Goal: Task Accomplishment & Management: Use online tool/utility

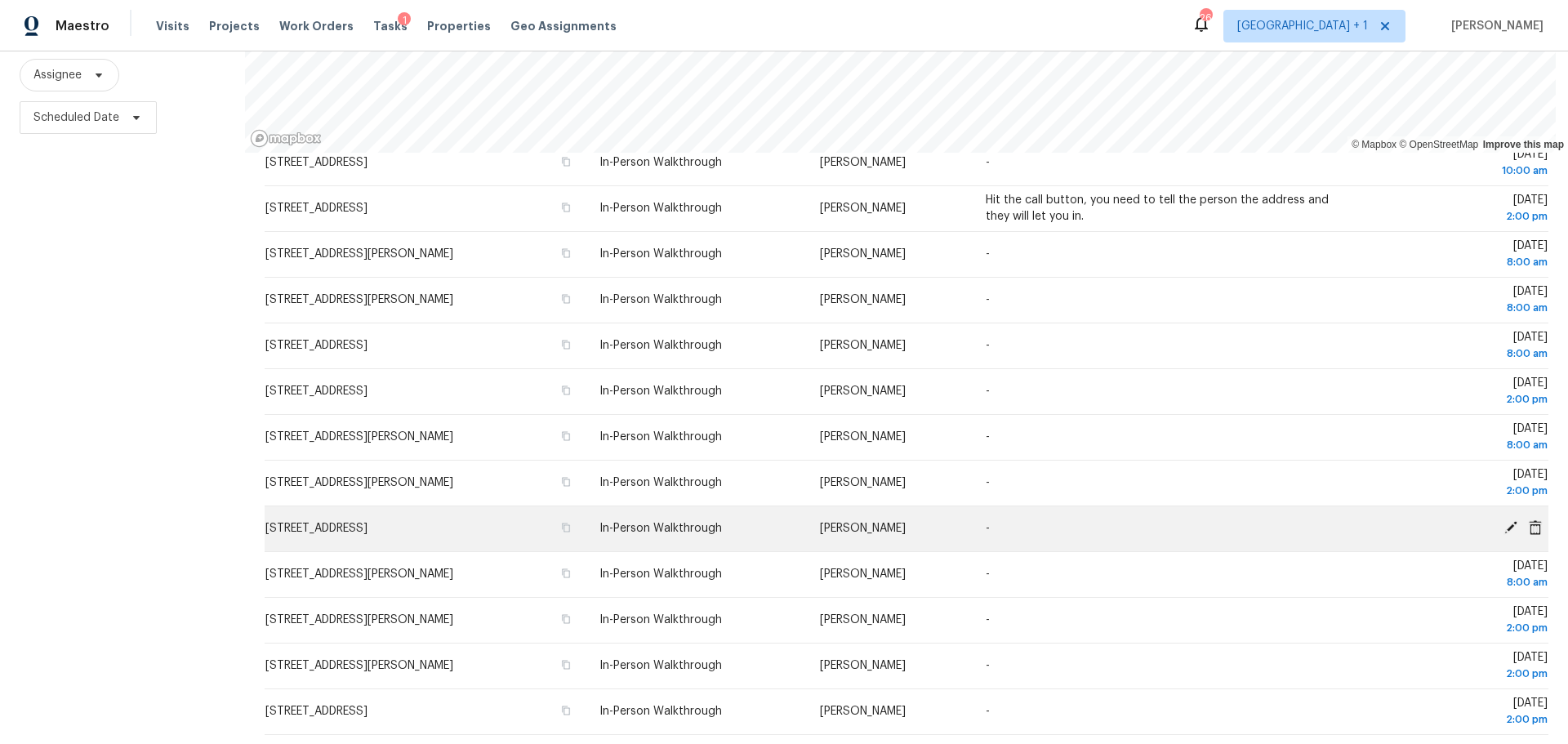
scroll to position [209, 0]
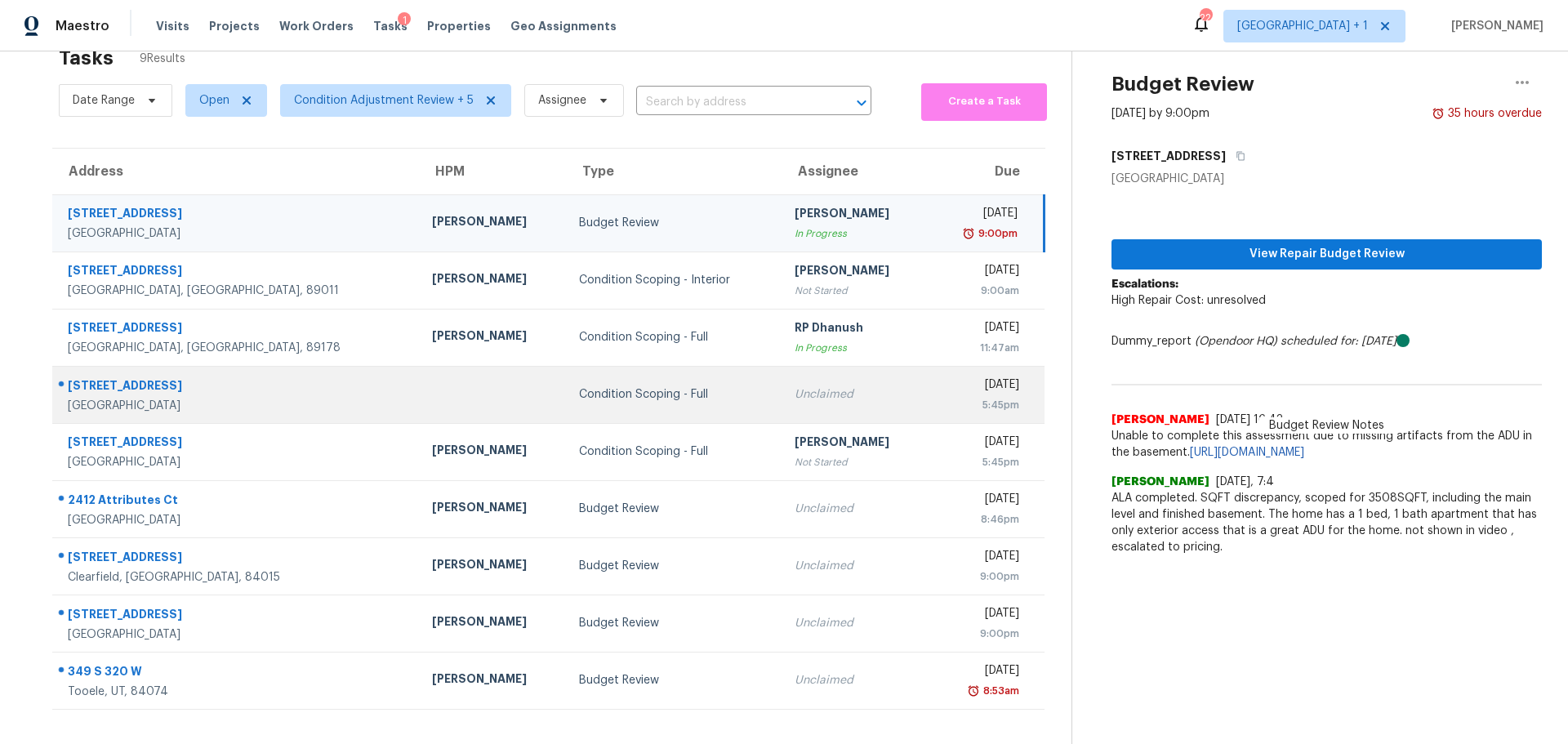
scroll to position [64, 0]
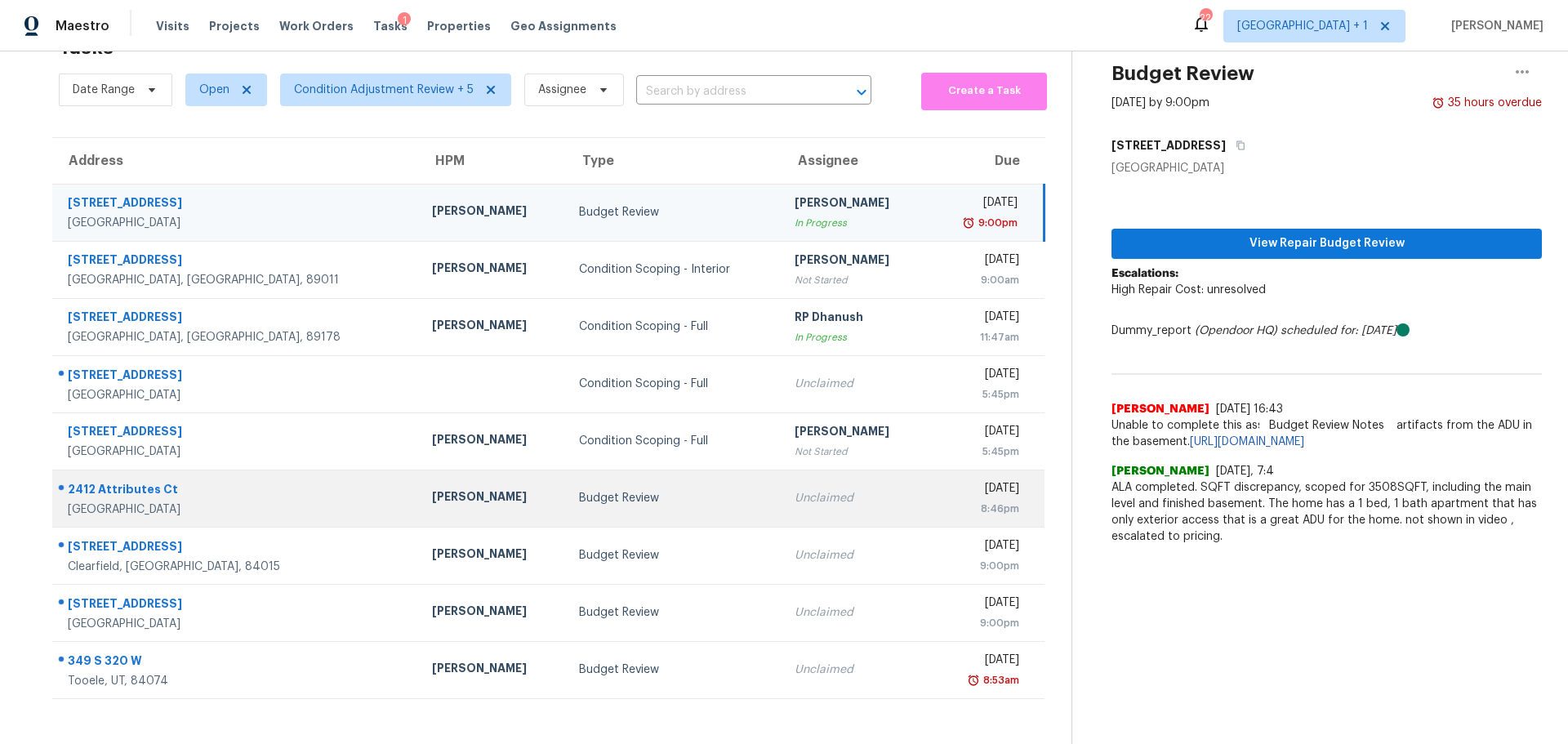
click at [431, 488] on div "[PERSON_NAME]" at bounding box center [492, 498] width 121 height 21
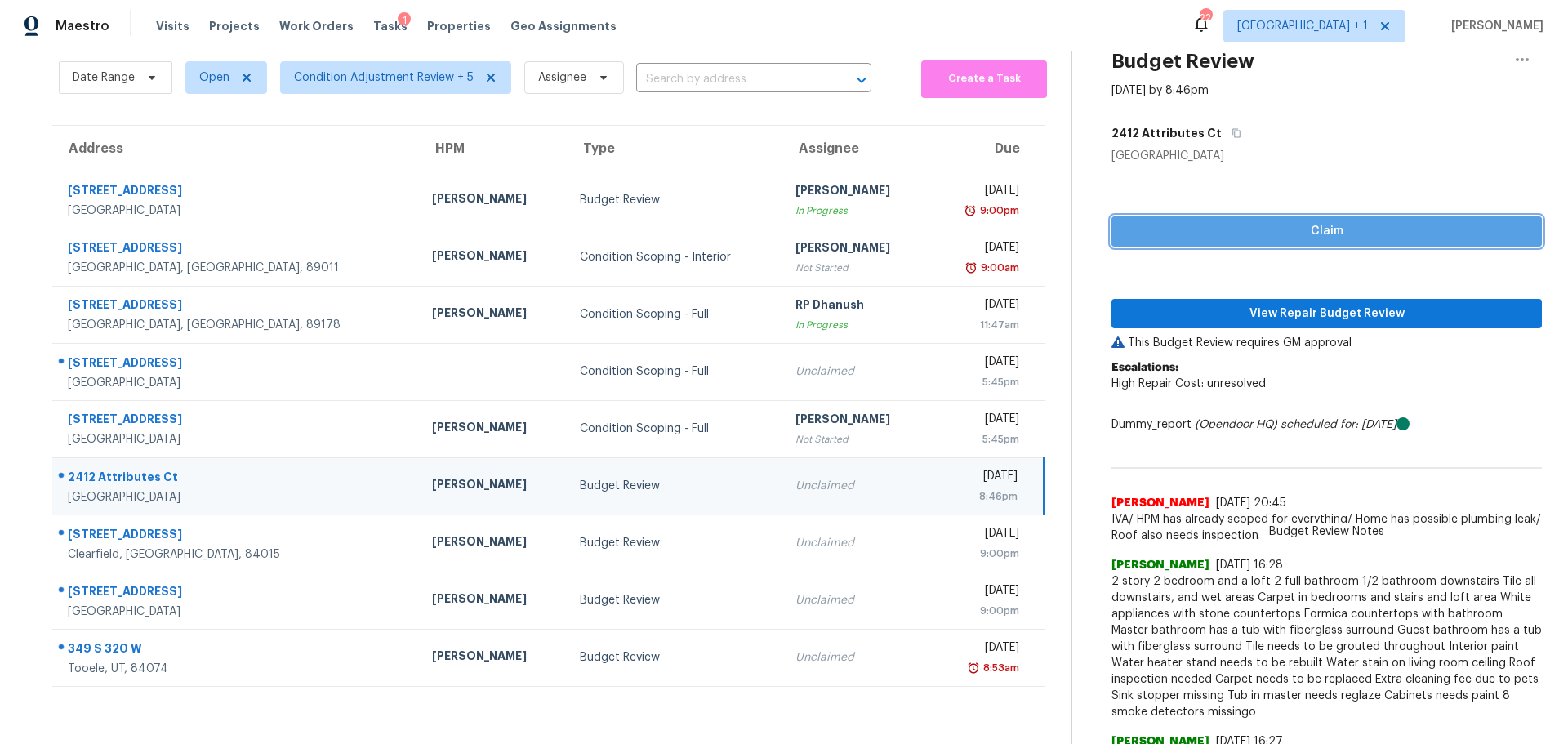
drag, startPoint x: 1250, startPoint y: 225, endPoint x: 1146, endPoint y: 336, distance: 152.1
click at [1250, 224] on span "Claim" at bounding box center [1326, 231] width 404 height 21
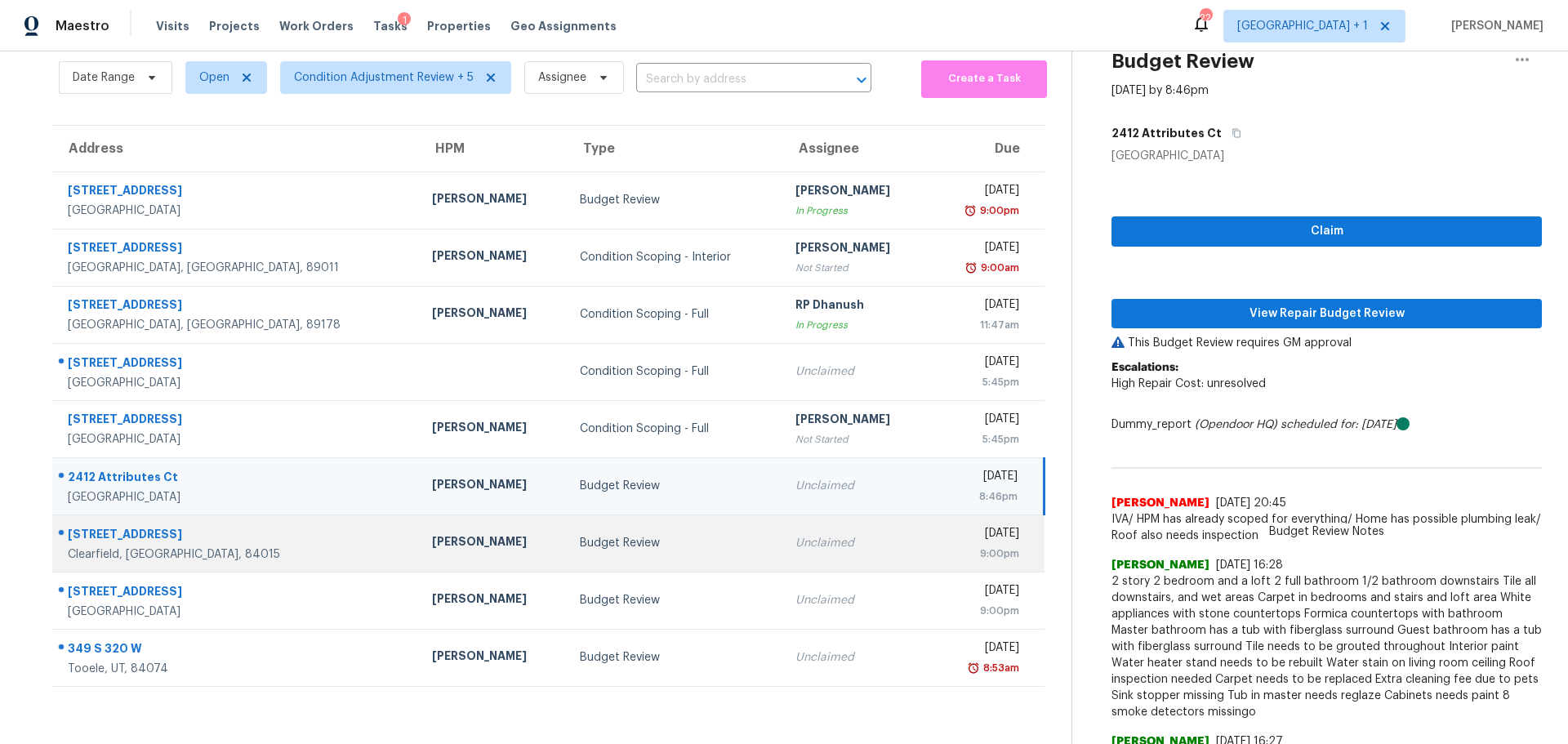
click at [800, 552] on td "Unclaimed" at bounding box center [855, 543] width 147 height 57
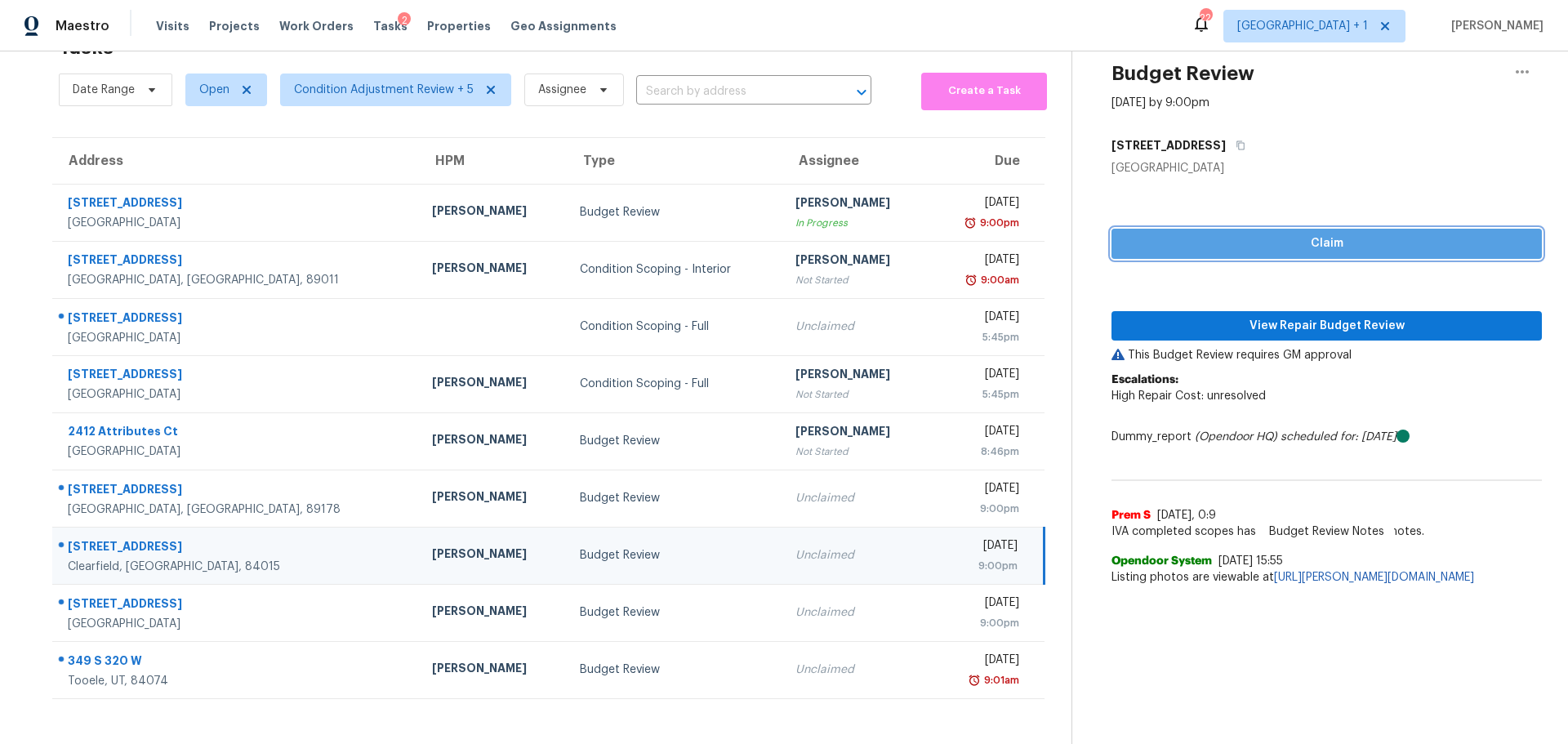
click at [1184, 234] on span "Claim" at bounding box center [1326, 244] width 404 height 21
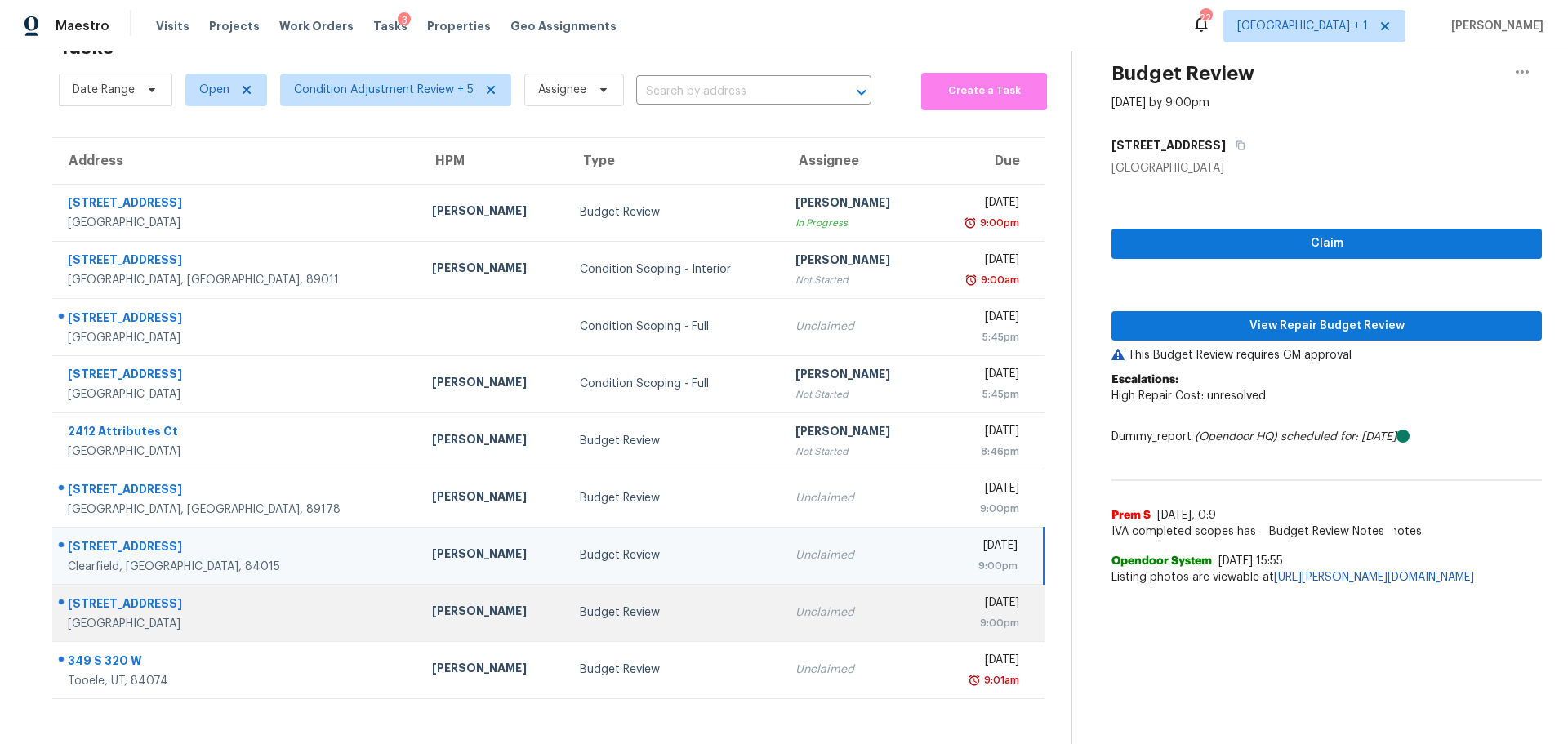
click at [784, 591] on td "Unclaimed" at bounding box center [855, 612] width 147 height 57
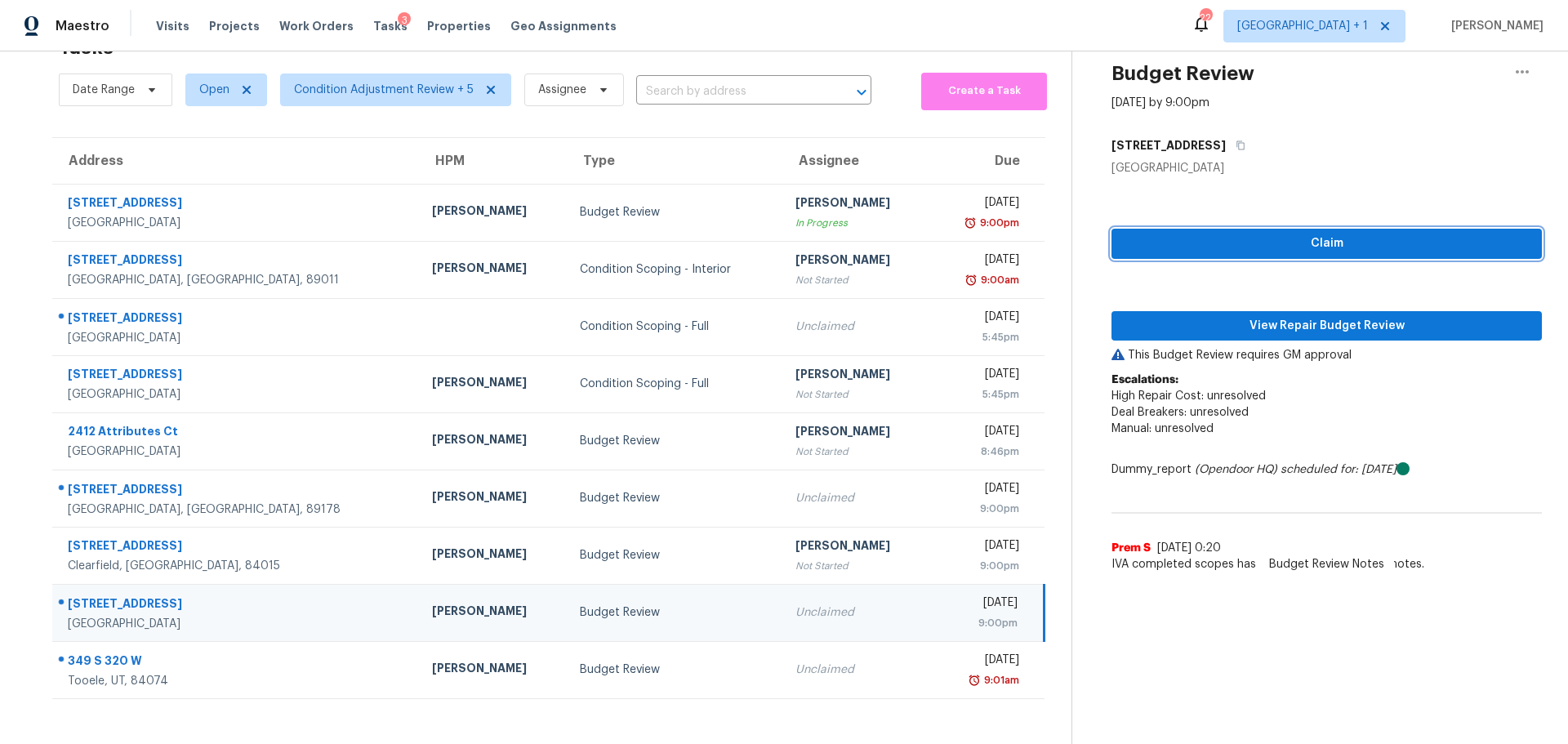
click at [1136, 234] on span "Claim" at bounding box center [1326, 244] width 404 height 21
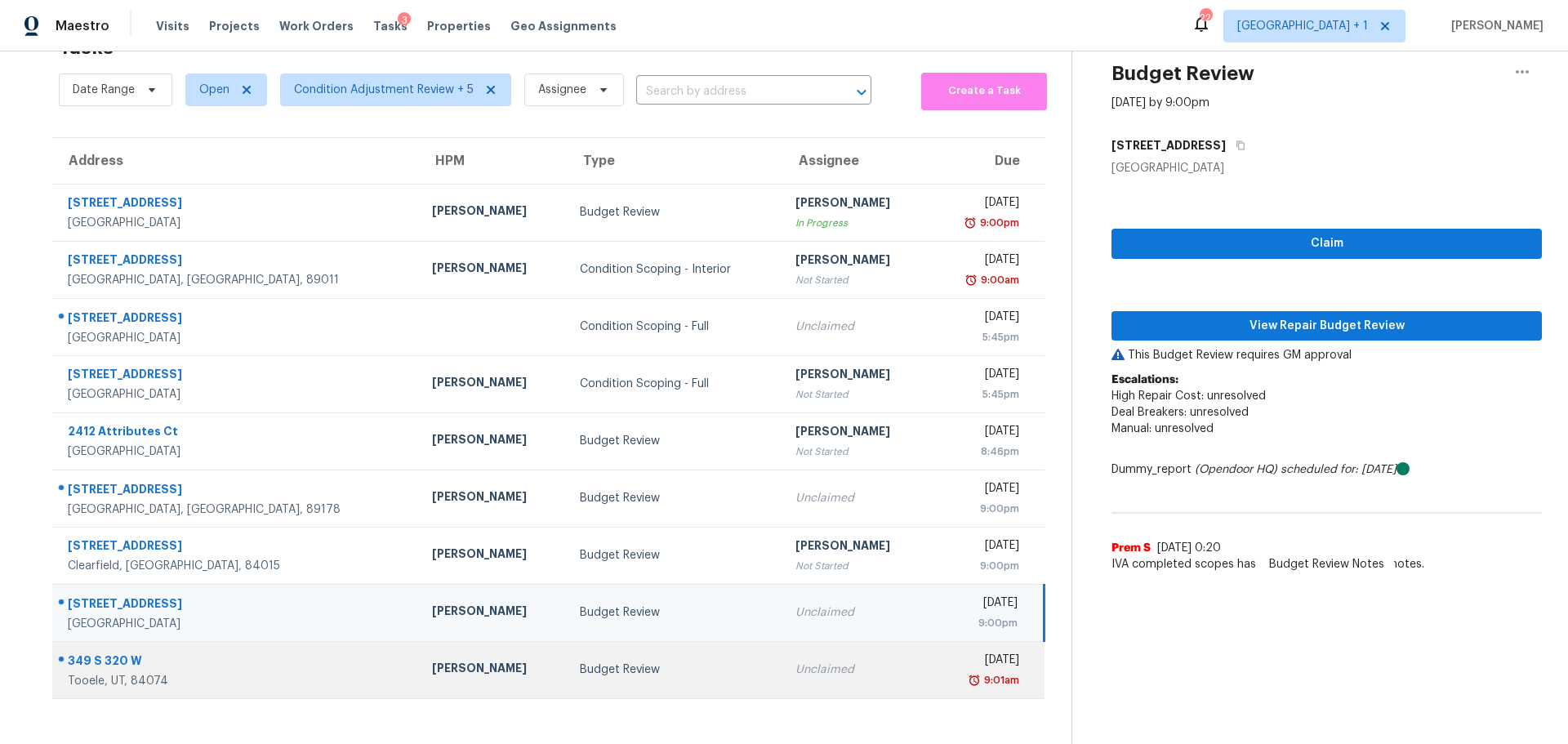
click at [782, 670] on td "Unclaimed" at bounding box center [855, 669] width 147 height 57
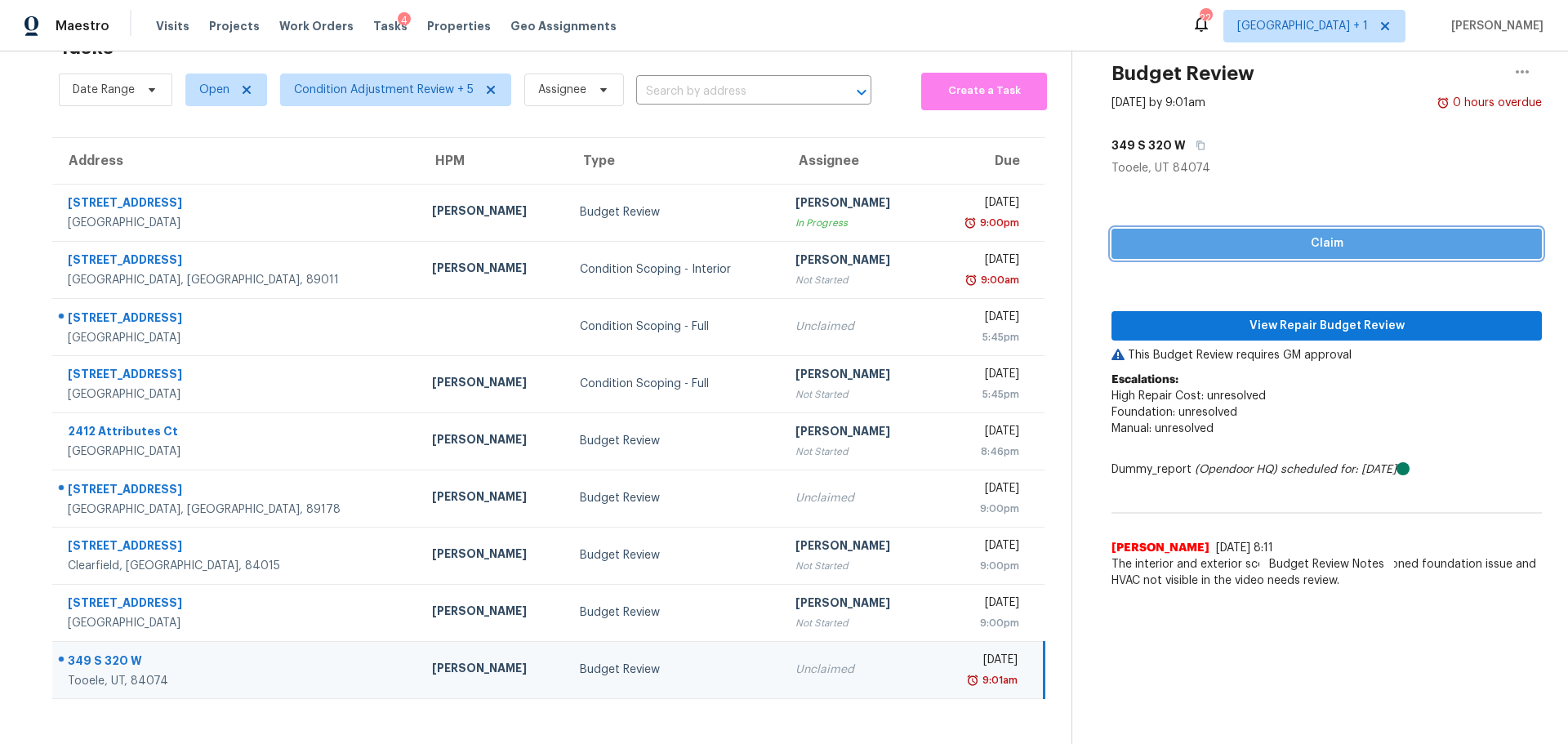
click at [1168, 234] on span "Claim" at bounding box center [1326, 244] width 404 height 21
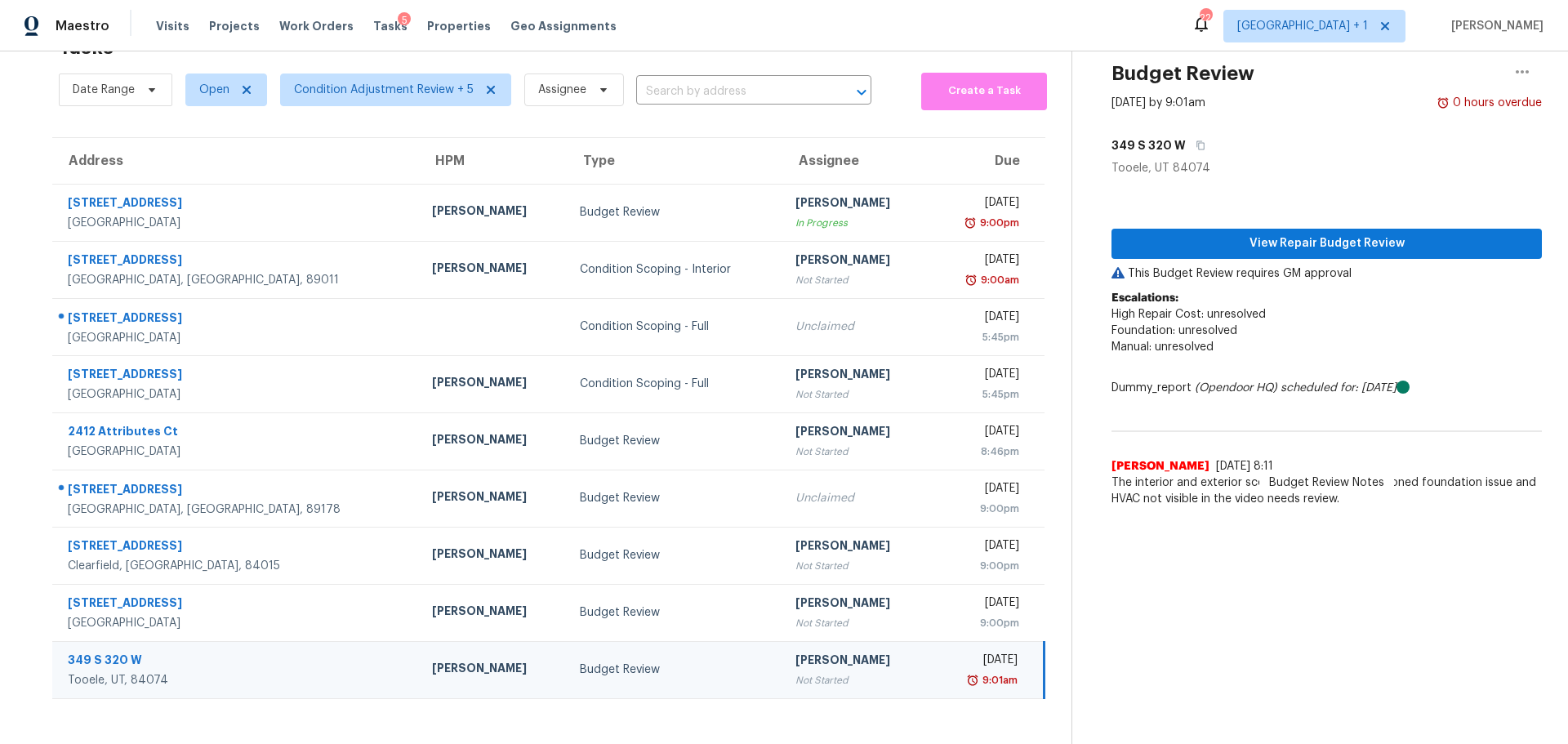
click at [619, 662] on div "Budget Review" at bounding box center [674, 670] width 190 height 16
click at [1259, 234] on span "View Repair Budget Review" at bounding box center [1326, 244] width 404 height 21
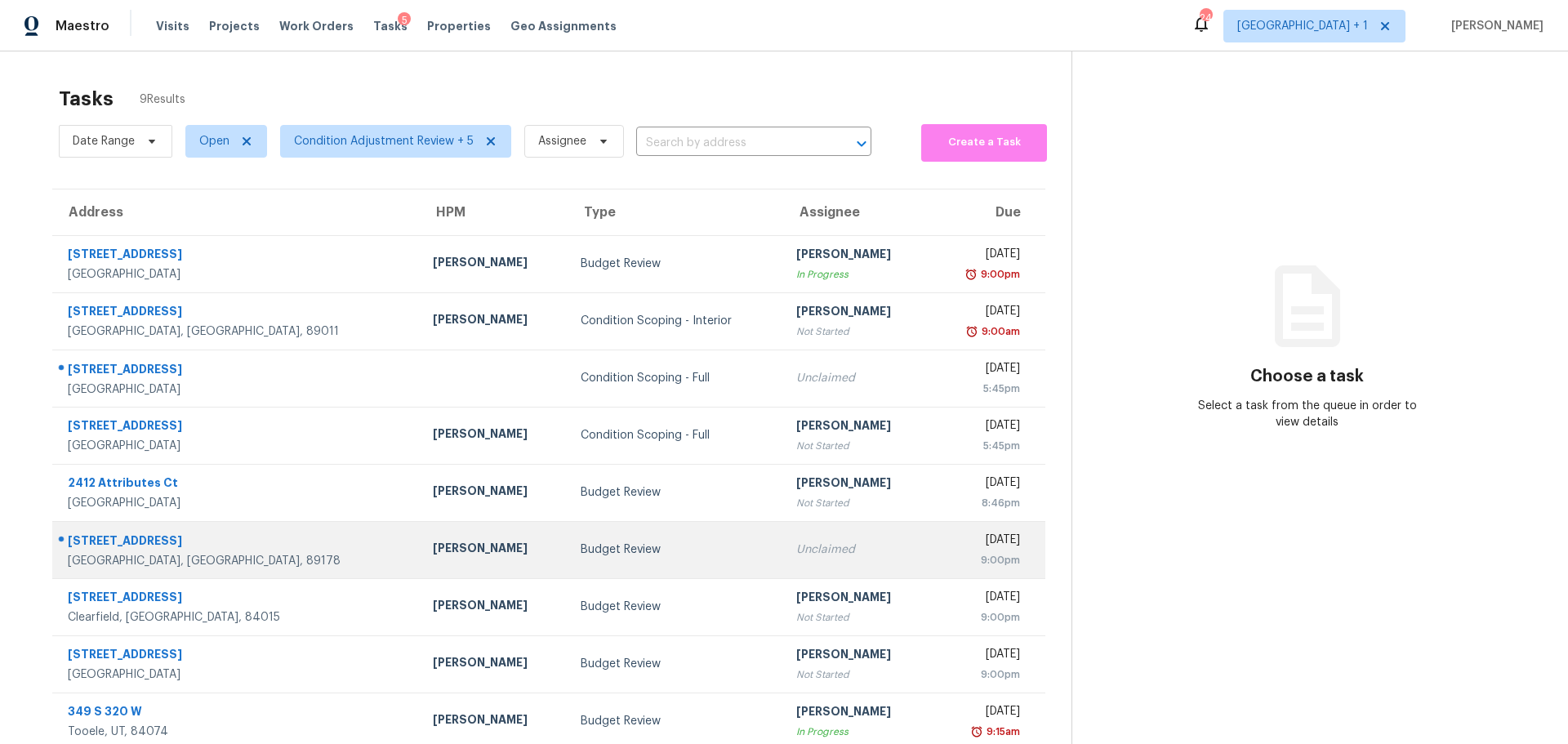
scroll to position [64, 0]
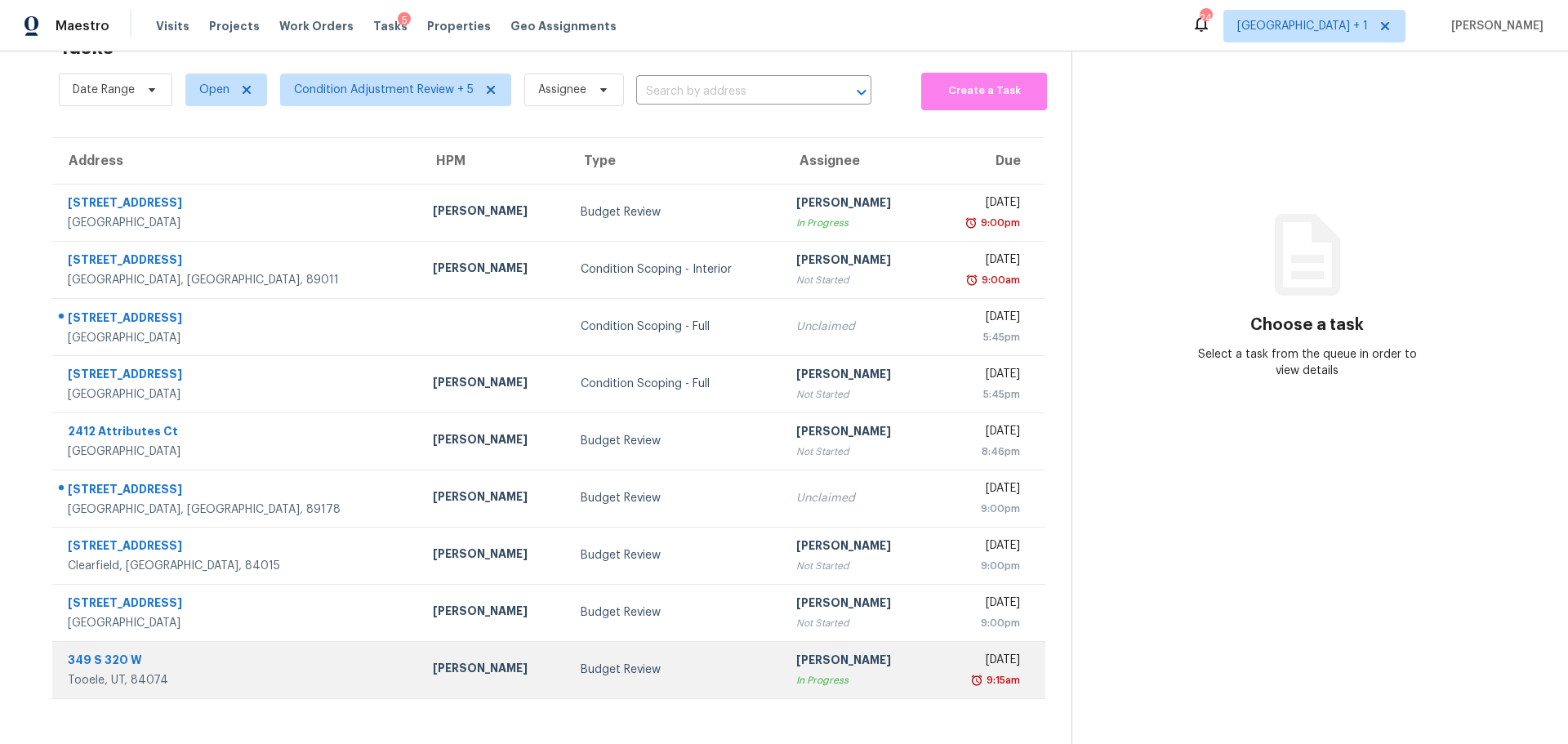
click at [432, 663] on div "[PERSON_NAME]" at bounding box center [493, 670] width 122 height 21
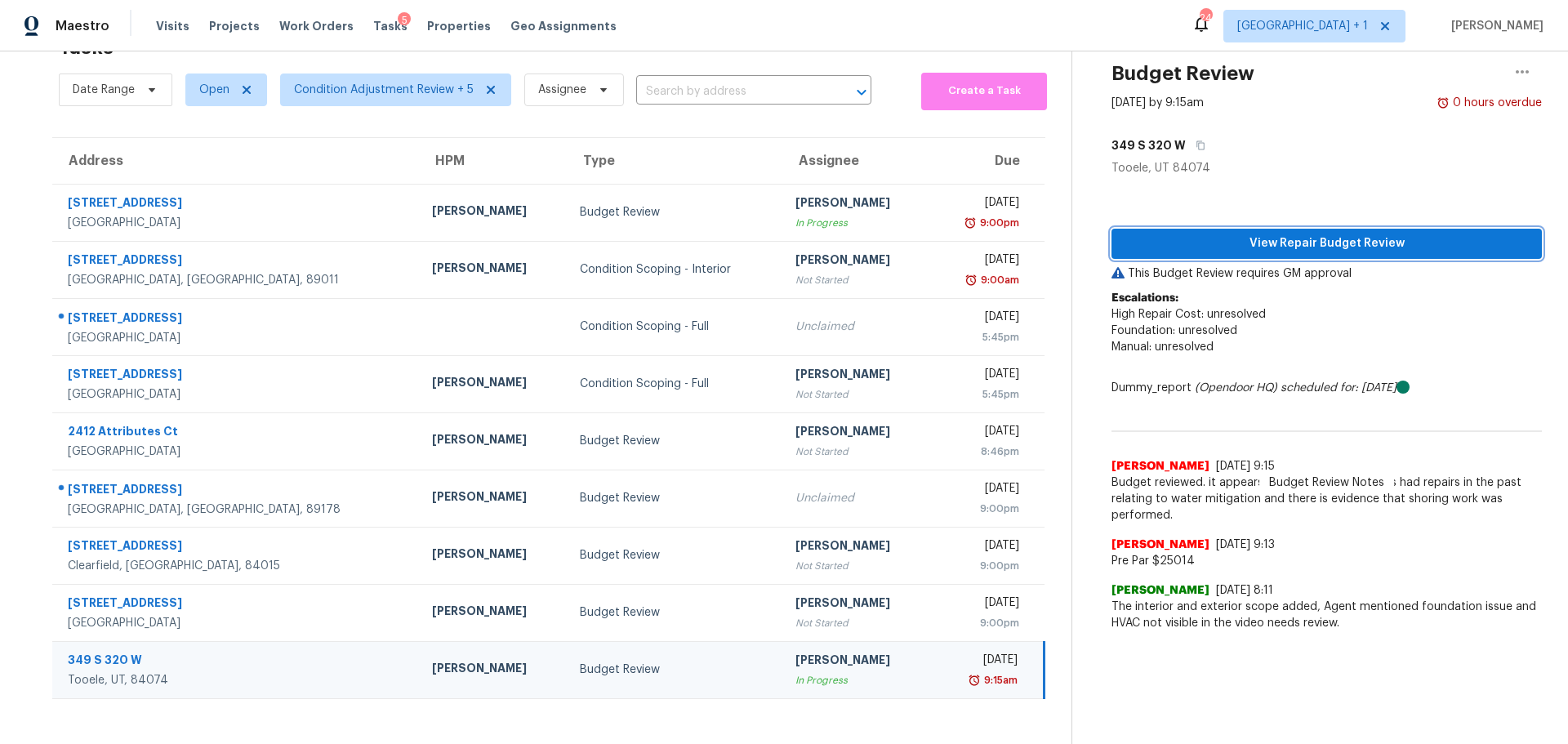
click at [1158, 234] on span "View Repair Budget Review" at bounding box center [1326, 244] width 404 height 21
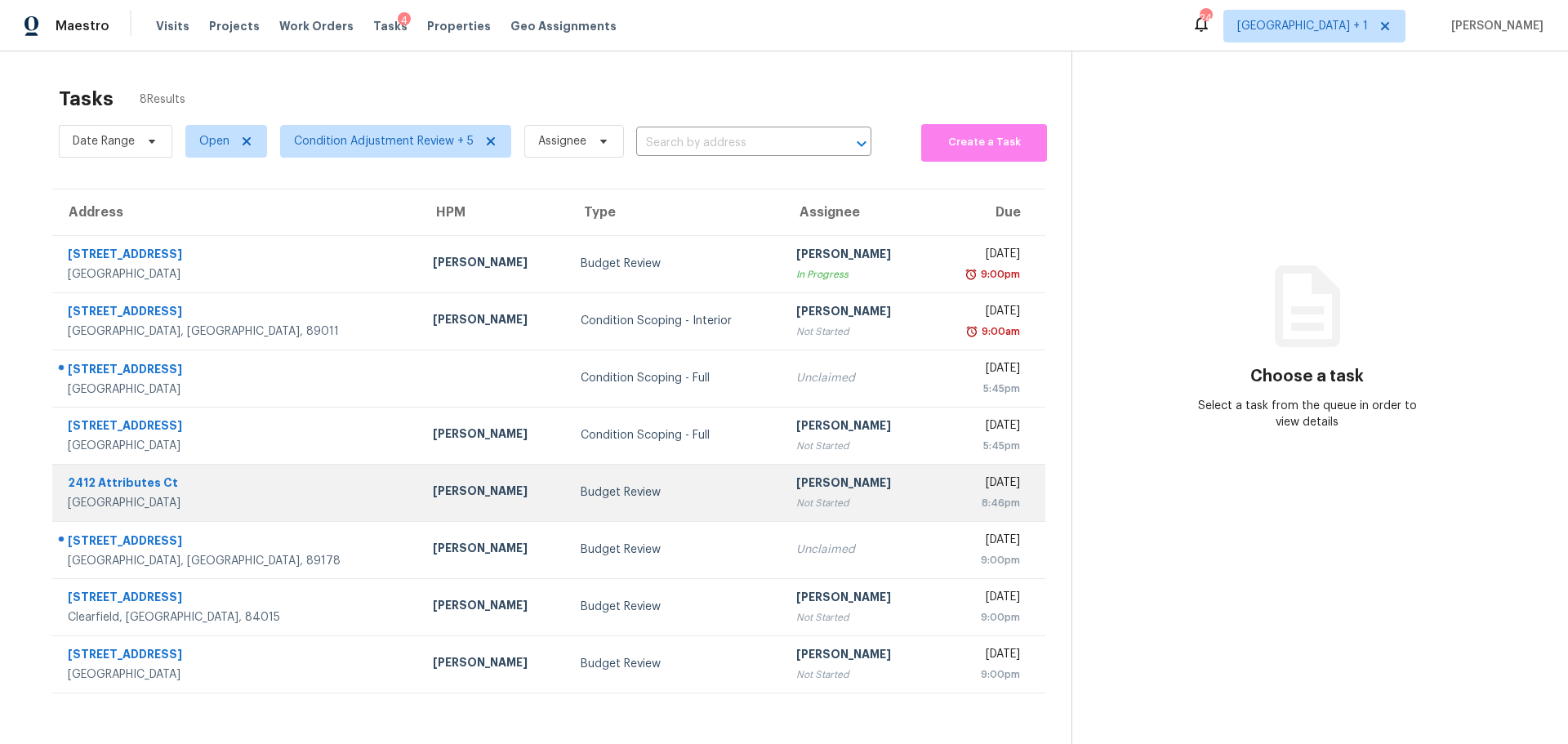
click at [432, 493] on div "[PERSON_NAME]" at bounding box center [493, 493] width 122 height 21
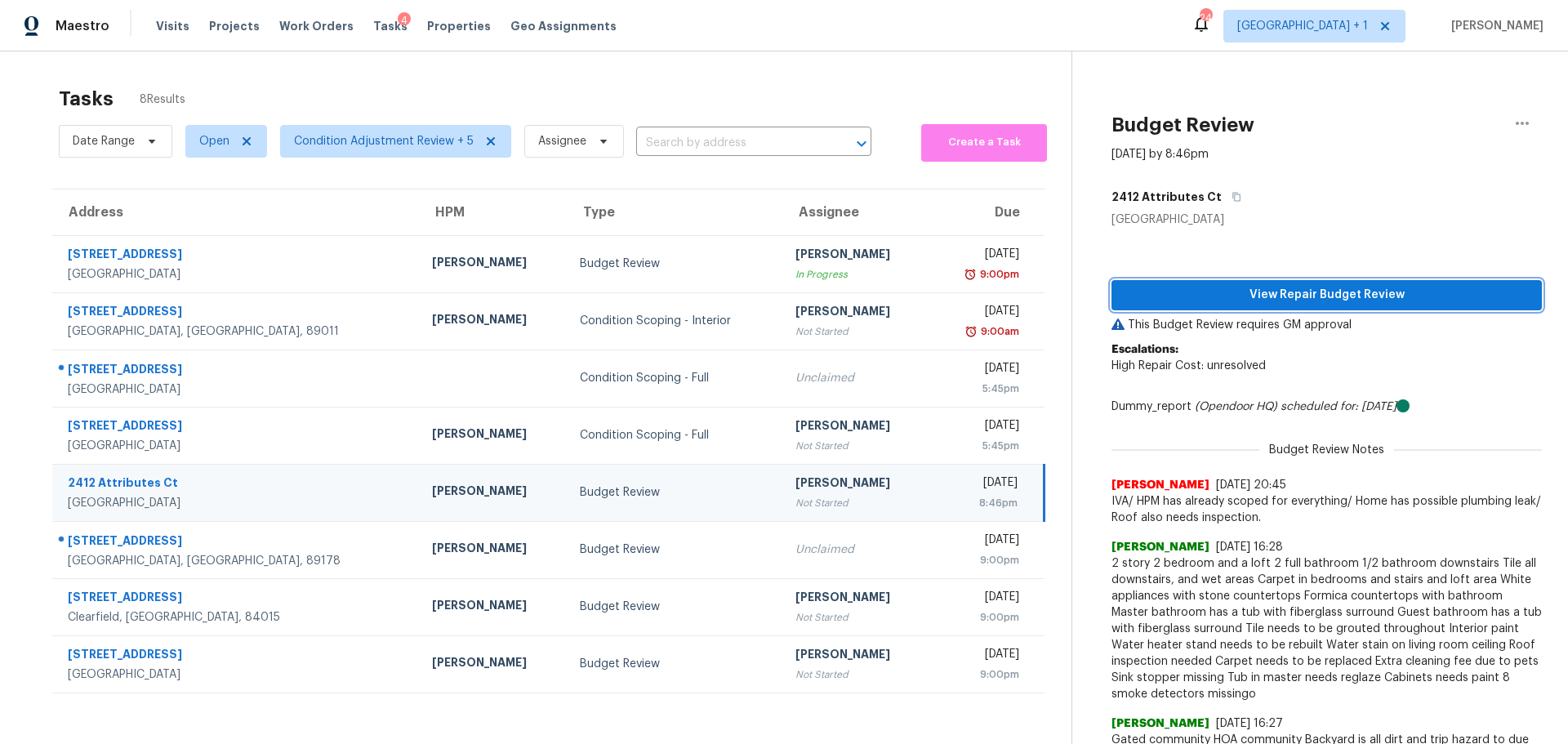
click at [1217, 294] on span "View Repair Budget Review" at bounding box center [1326, 295] width 404 height 21
